Goal: Navigation & Orientation: Find specific page/section

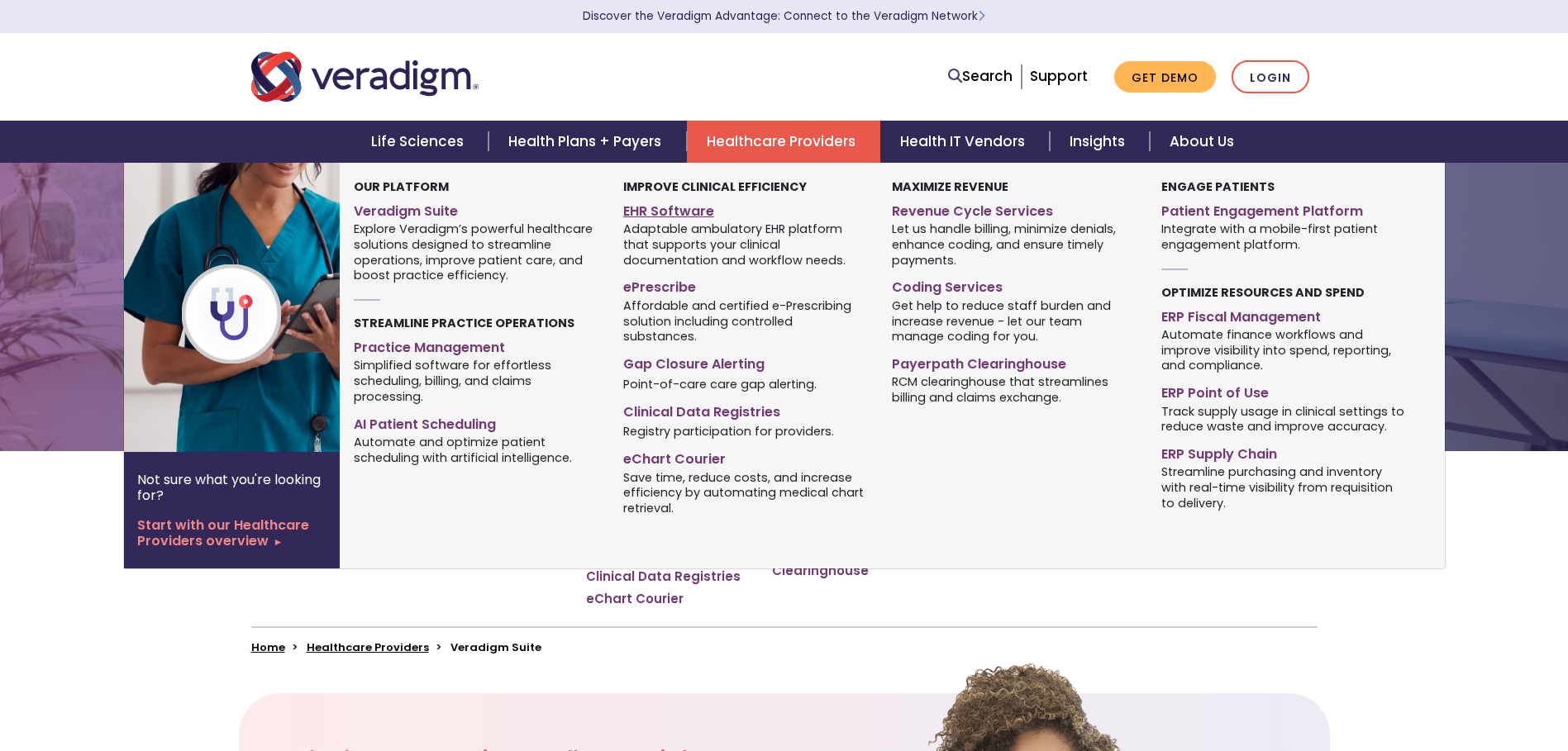
click at [666, 205] on link "EHR Software" at bounding box center [745, 208] width 244 height 24
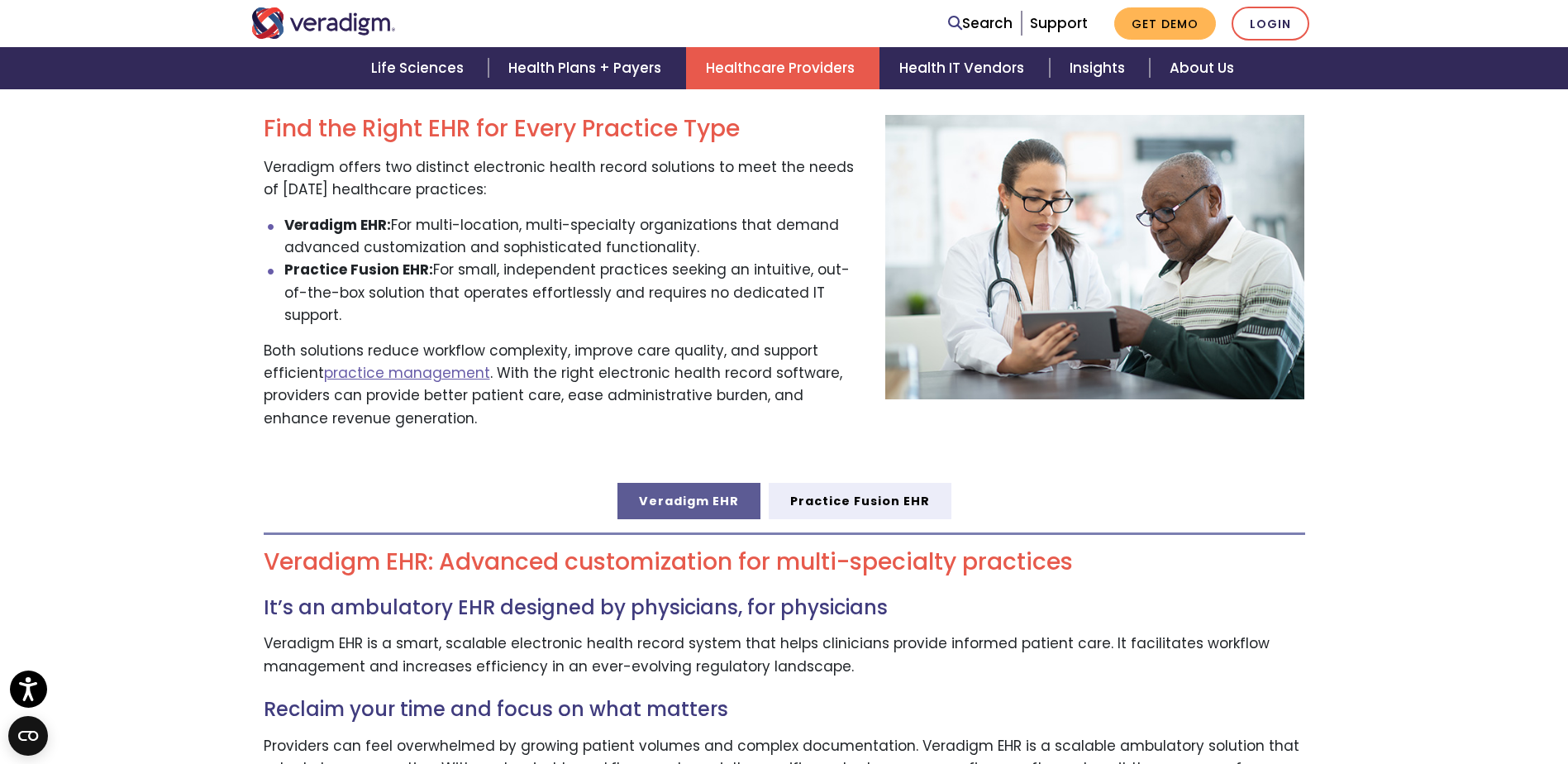
scroll to position [827, 0]
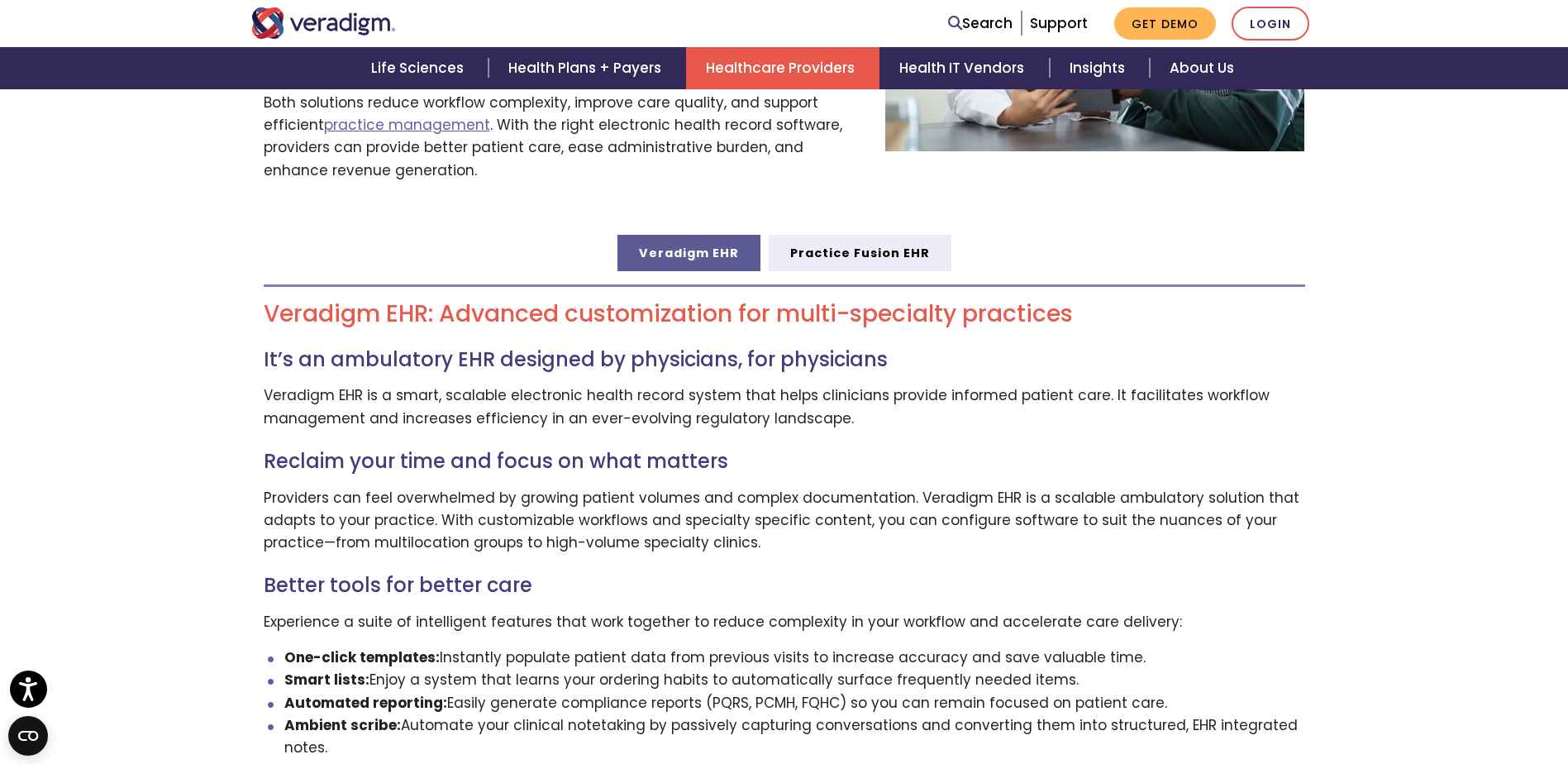
click at [682, 239] on link "Veradigm EHR" at bounding box center [689, 253] width 143 height 37
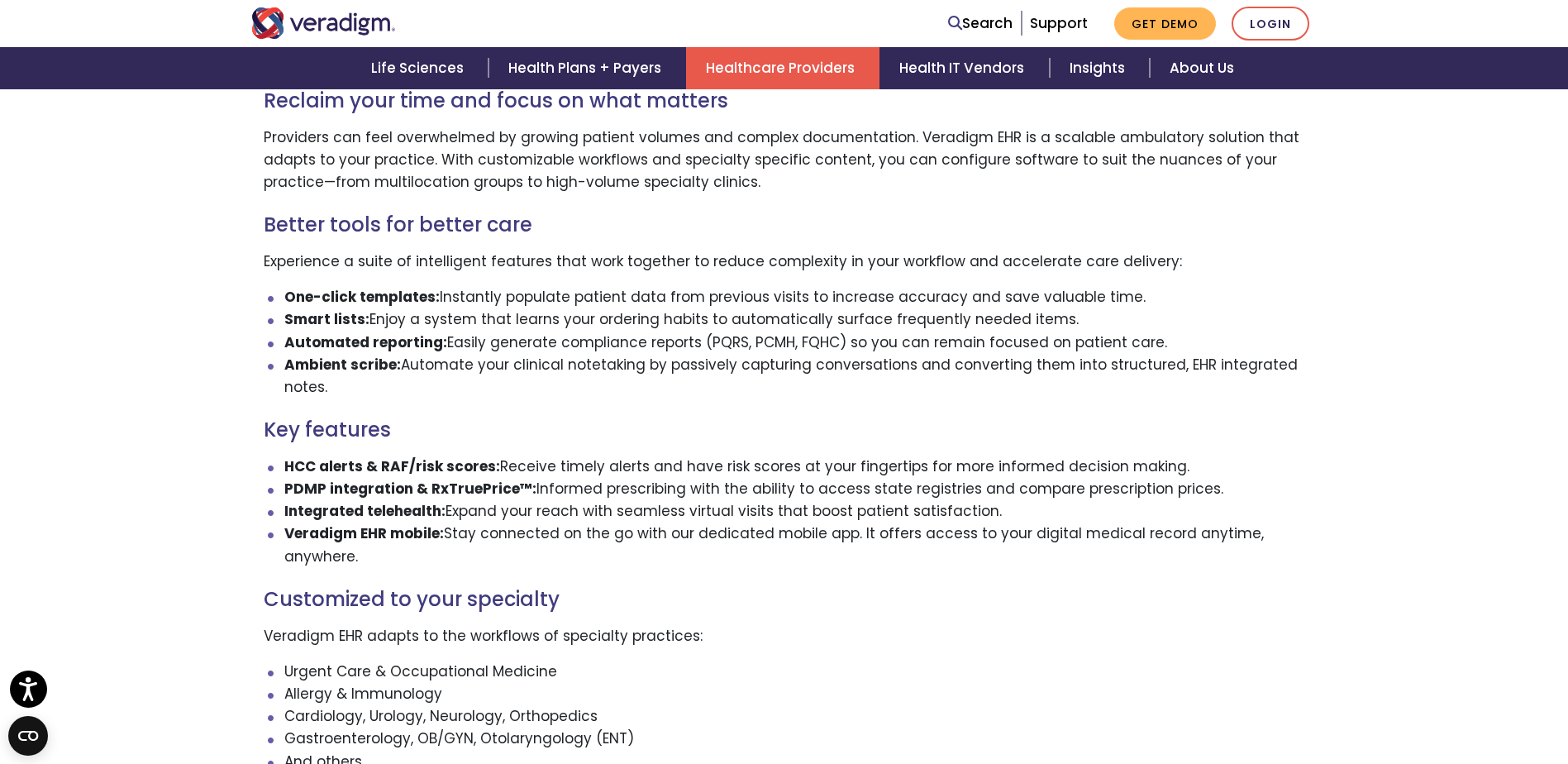
scroll to position [1240, 0]
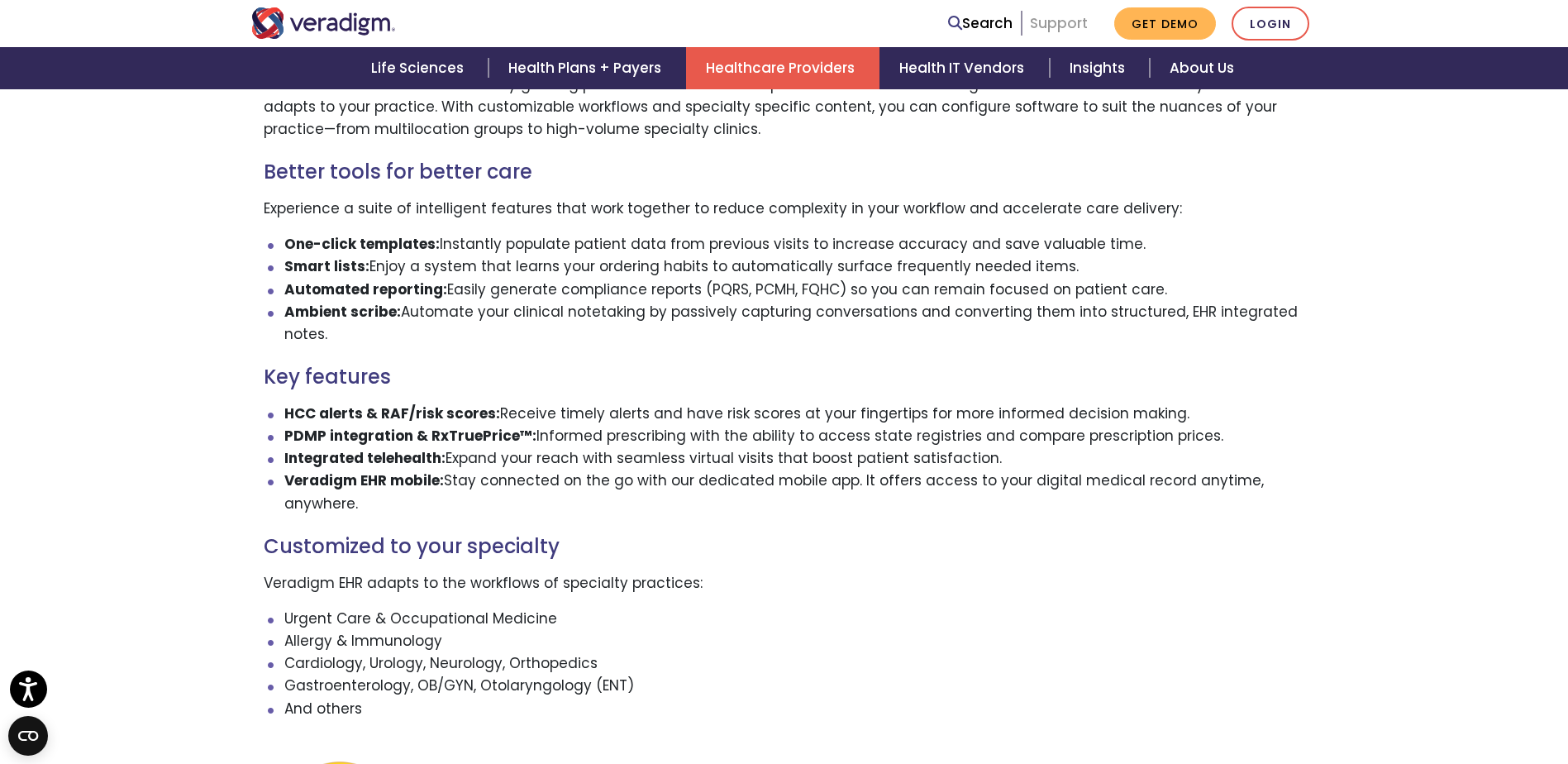
click at [1065, 17] on link "Support" at bounding box center [1059, 23] width 58 height 20
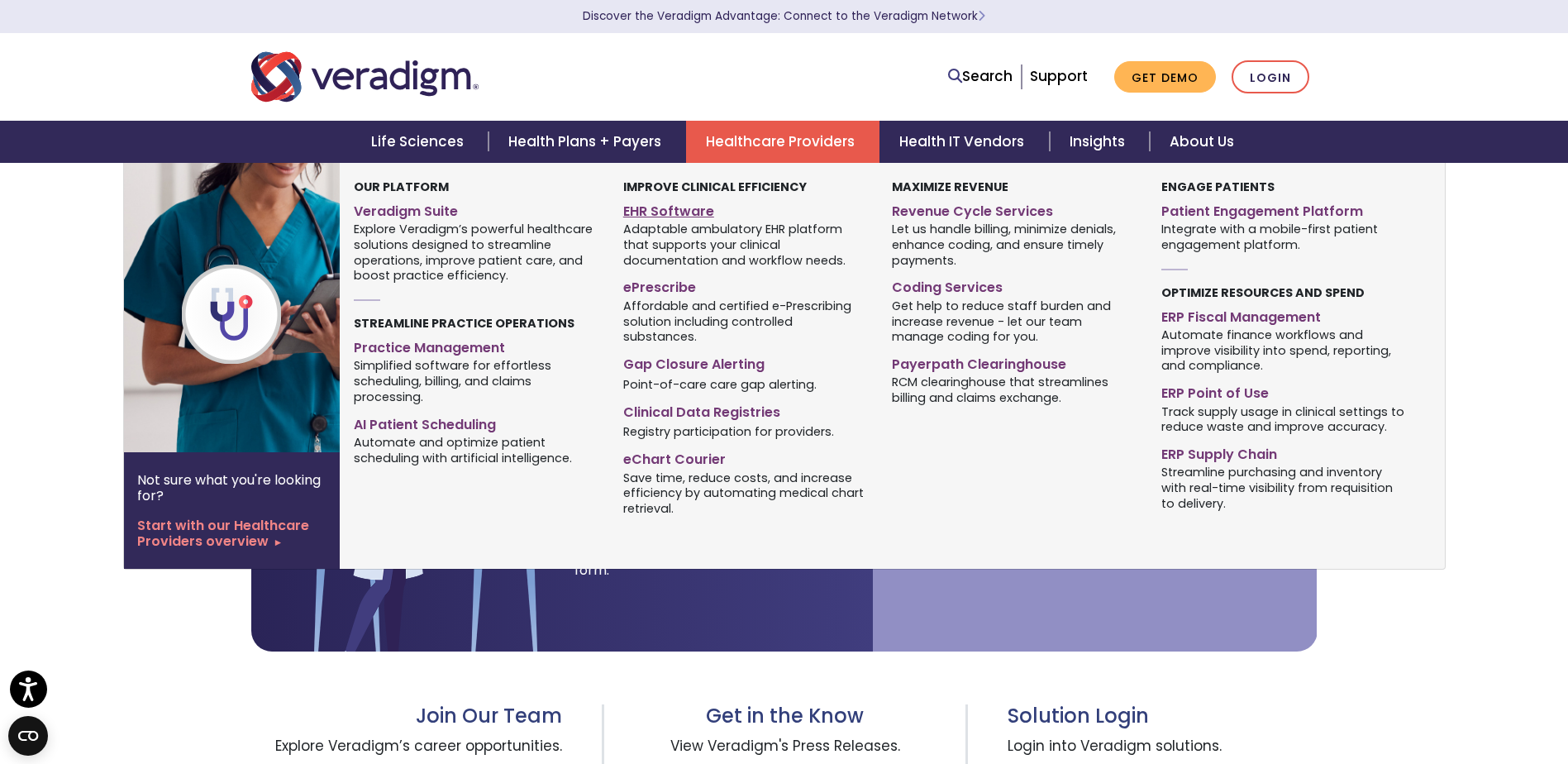
click at [645, 208] on link "EHR Software" at bounding box center [745, 208] width 244 height 24
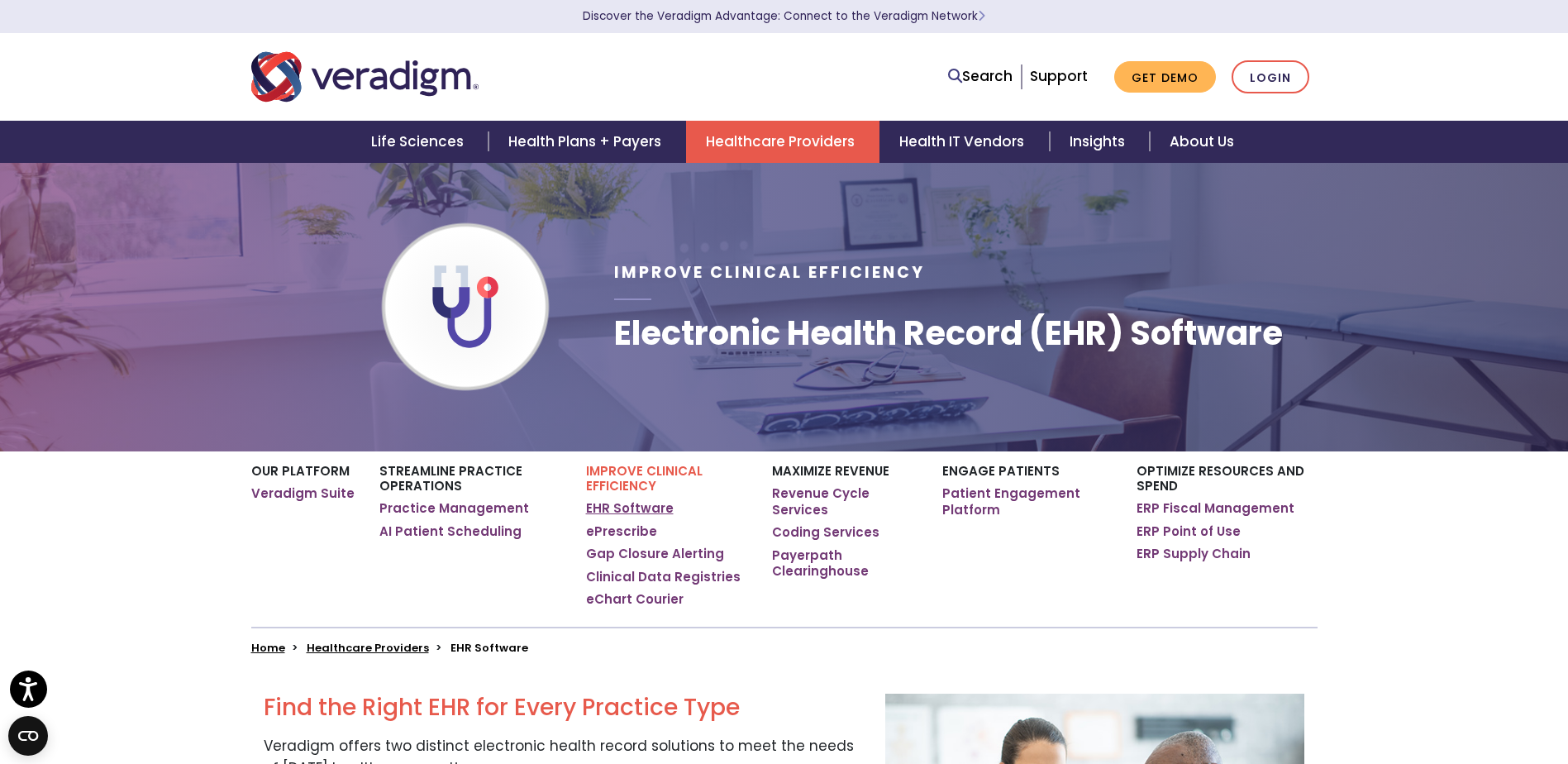
click at [601, 509] on link "EHR Software" at bounding box center [630, 508] width 88 height 17
click at [611, 504] on link "EHR Software" at bounding box center [630, 508] width 88 height 17
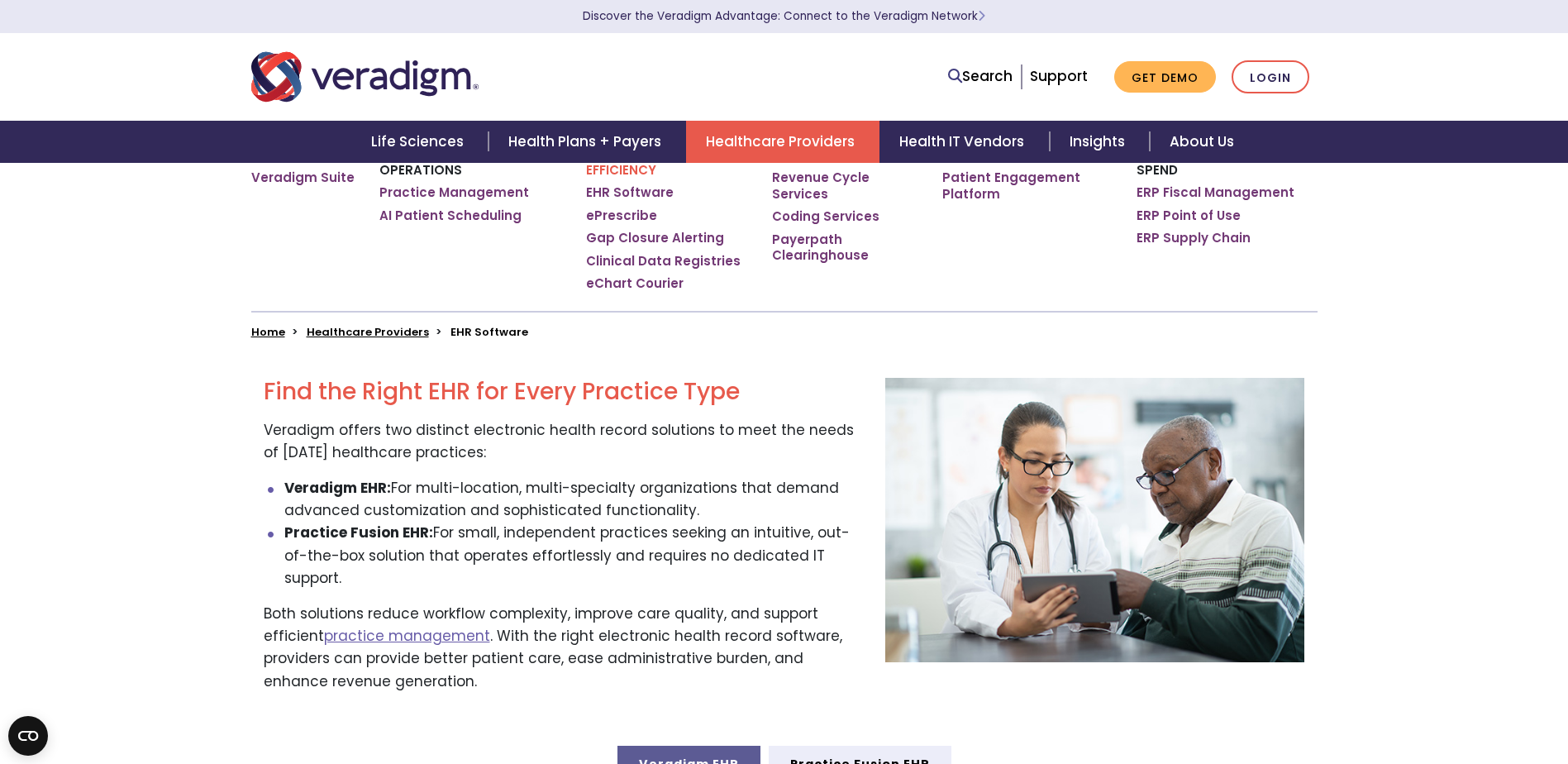
scroll to position [496, 0]
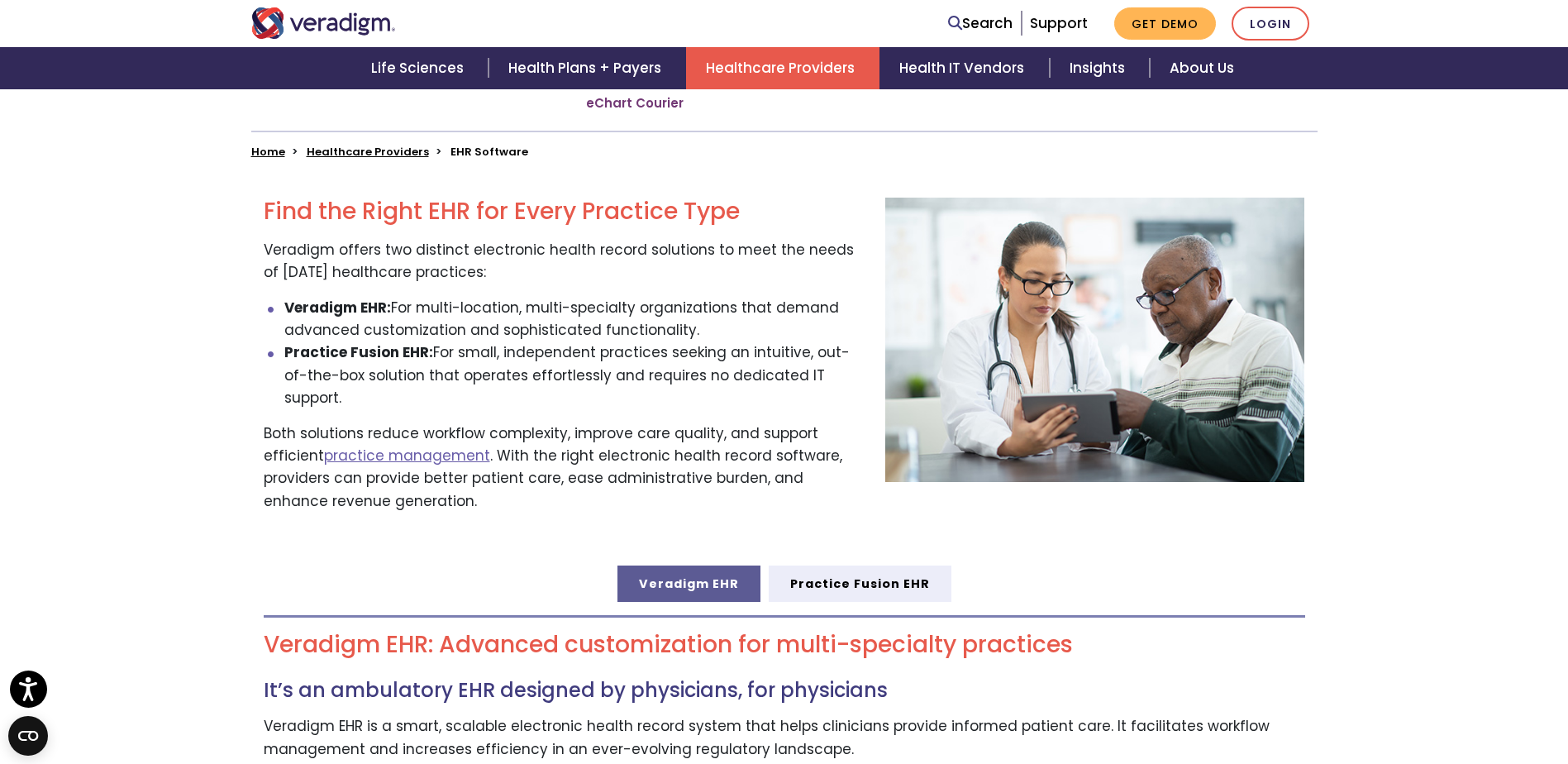
click at [661, 566] on link "Veradigm EHR" at bounding box center [689, 583] width 143 height 37
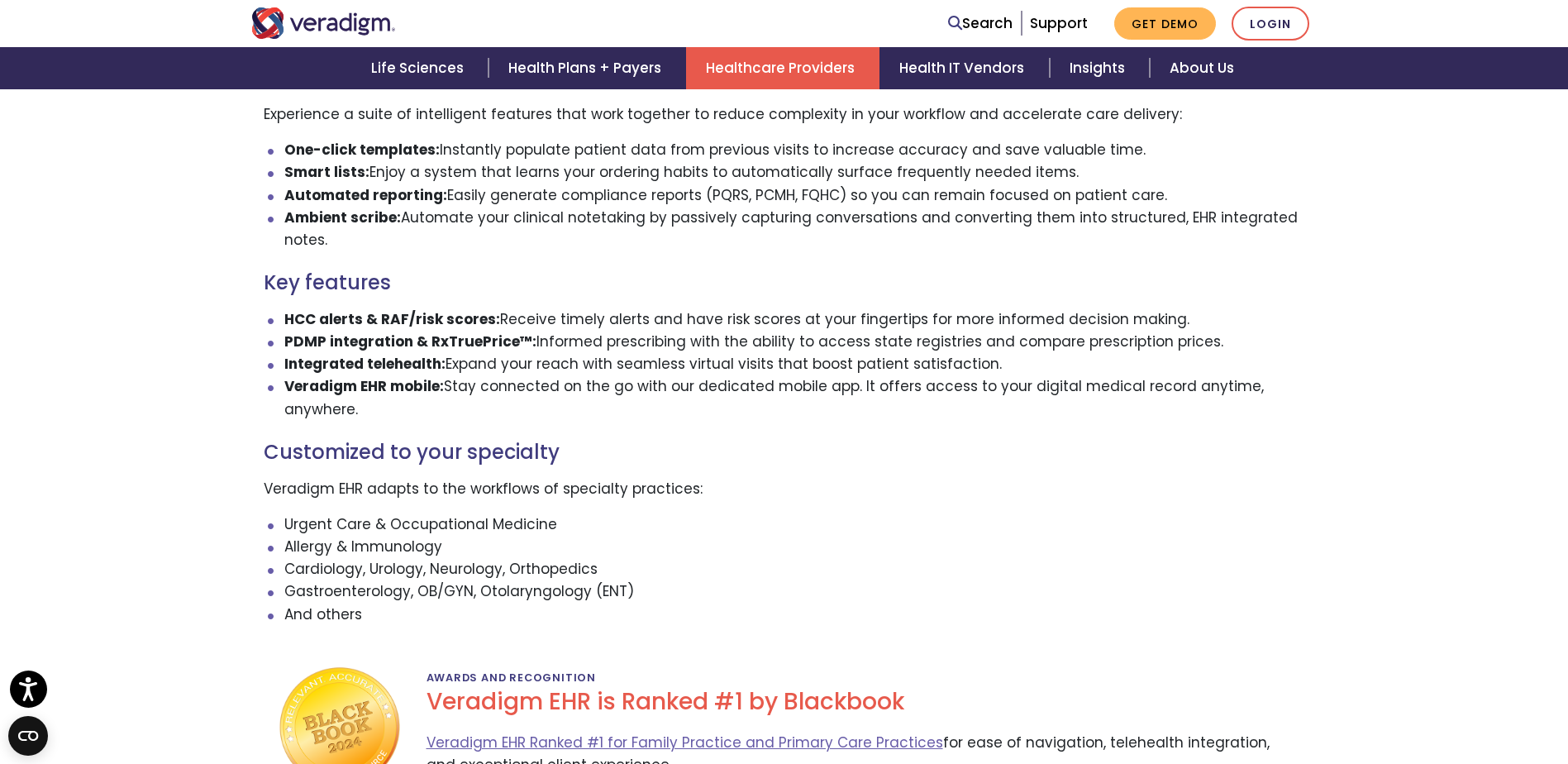
scroll to position [1406, 0]
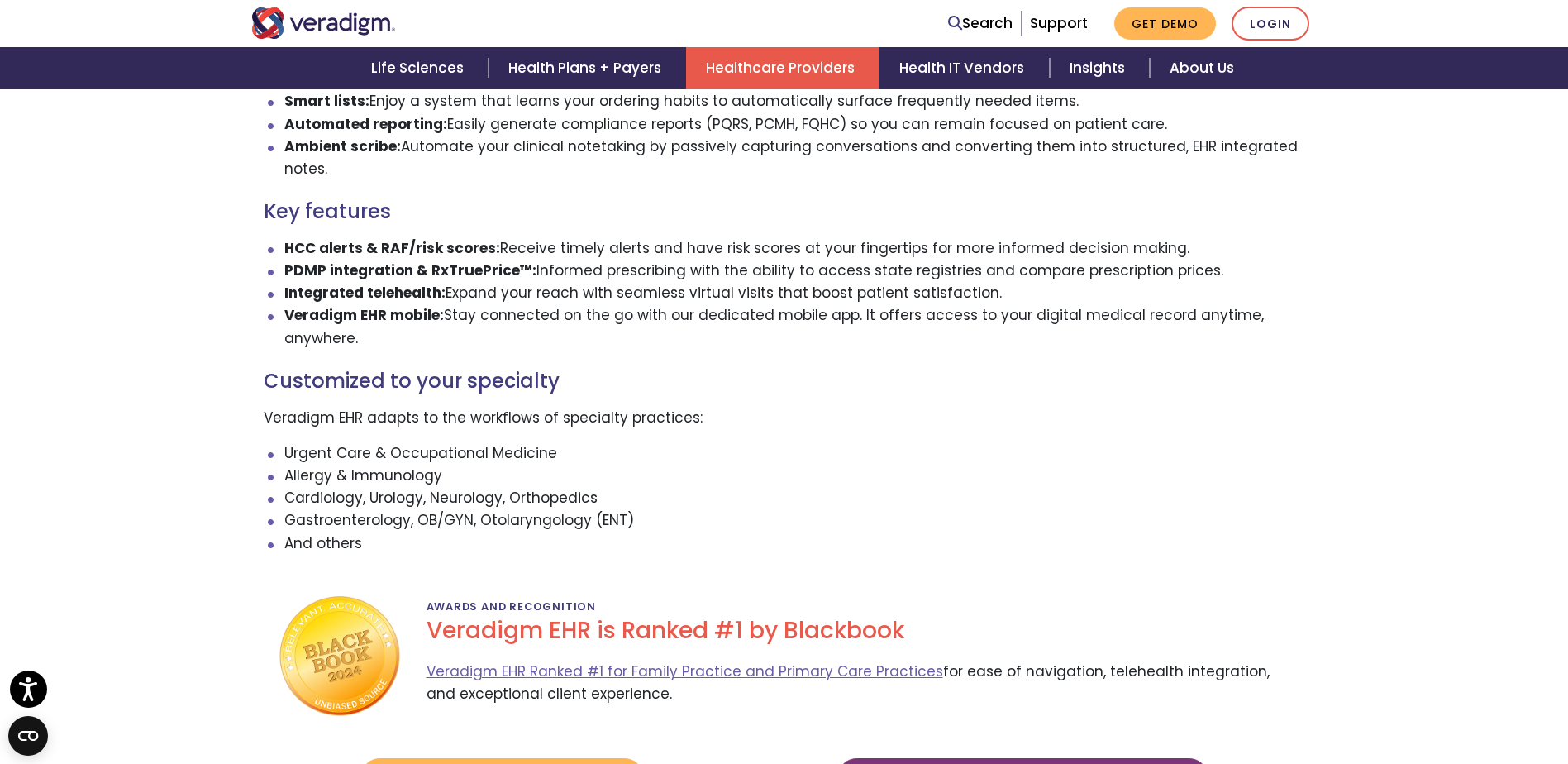
scroll to position [496, 0]
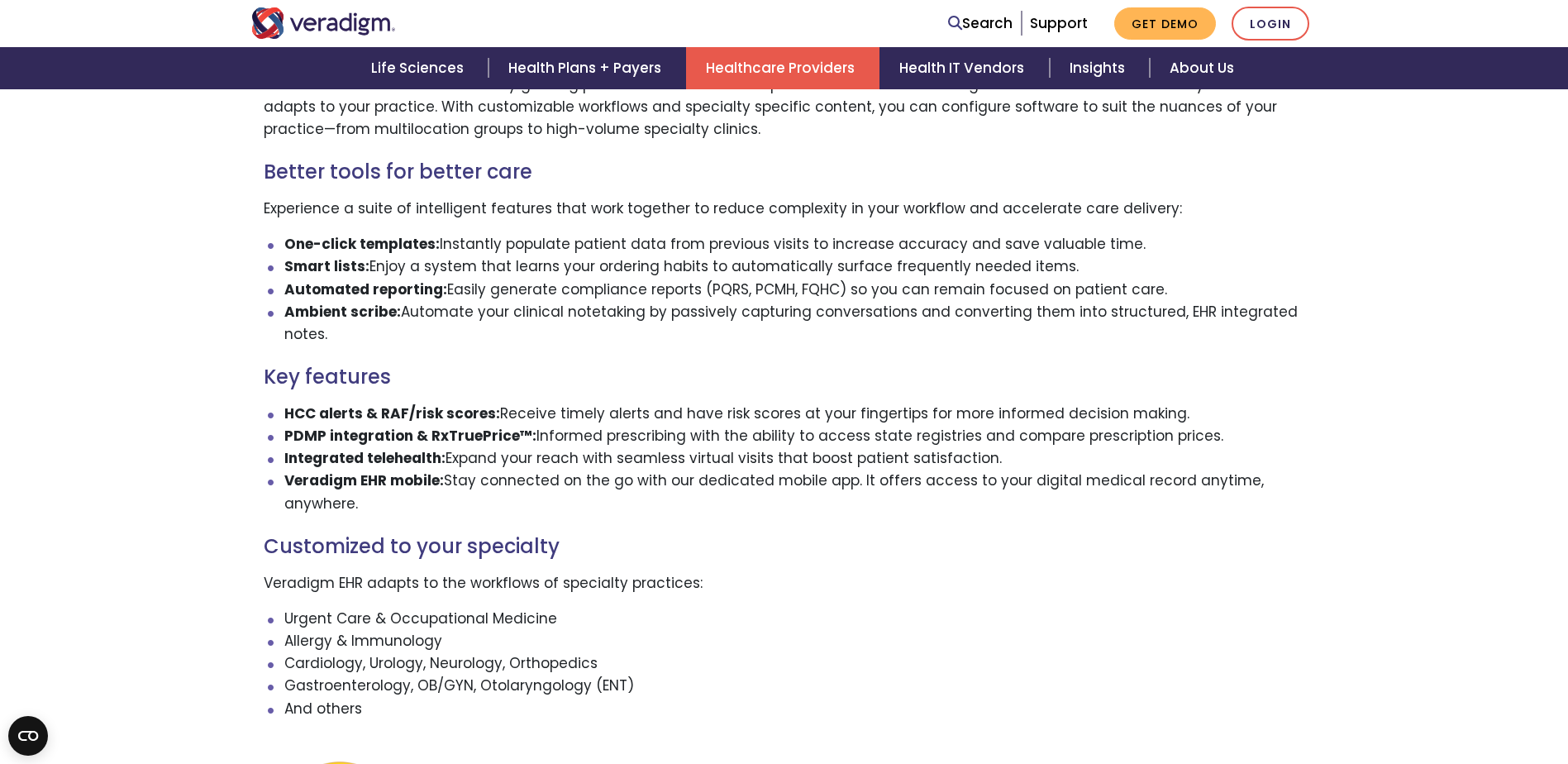
scroll to position [827, 0]
